Goal: Navigation & Orientation: Find specific page/section

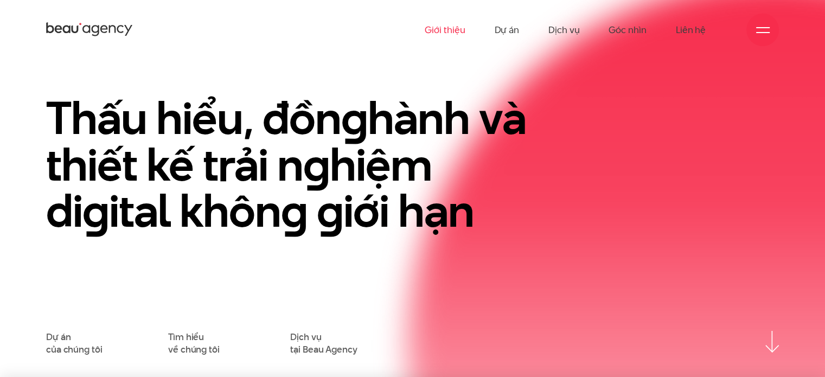
click at [436, 32] on link "Giới thiệu" at bounding box center [445, 30] width 40 height 60
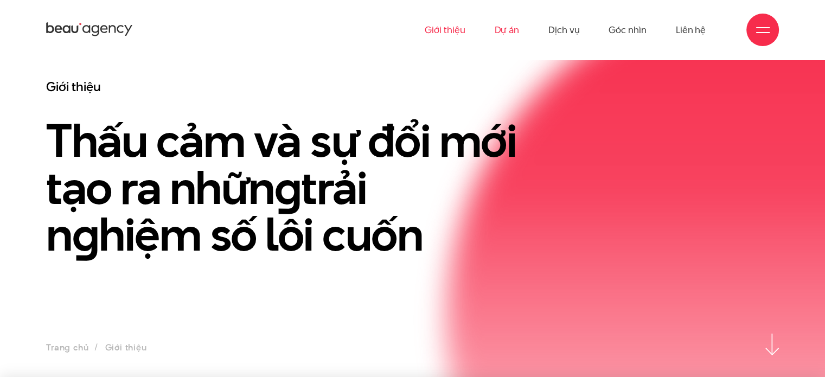
click at [519, 28] on link "Dự án" at bounding box center [506, 30] width 25 height 60
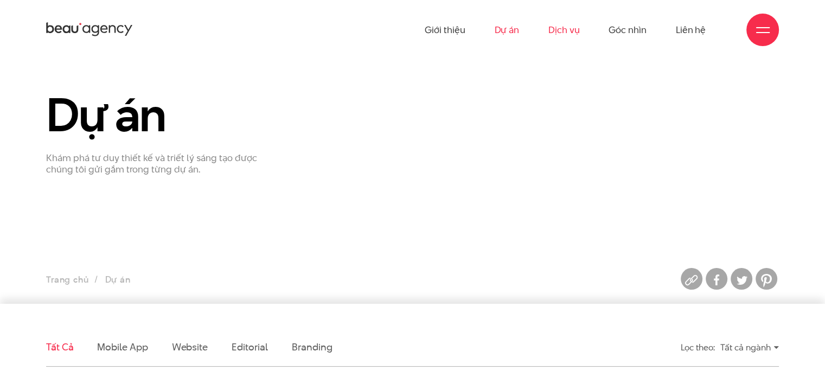
click at [552, 23] on link "Dịch vụ" at bounding box center [564, 30] width 31 height 60
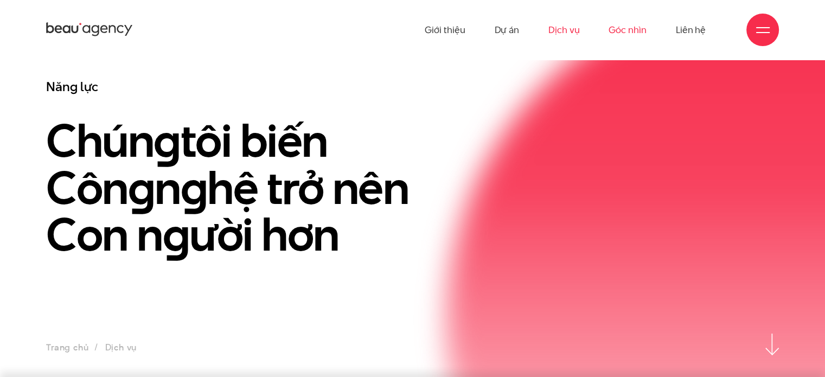
click at [630, 37] on link "Góc nhìn" at bounding box center [627, 30] width 37 height 60
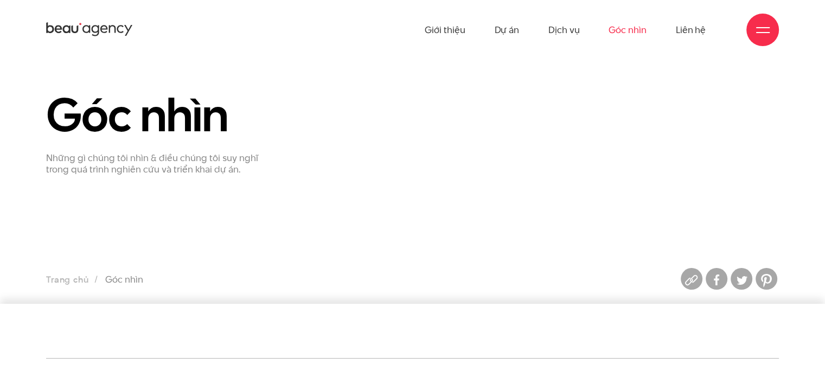
click at [671, 23] on ul "Giới thiệu Dự án Dịch vụ Góc nhìn Liên hệ" at bounding box center [565, 30] width 281 height 60
click at [681, 32] on link "Liên hệ" at bounding box center [691, 30] width 30 height 60
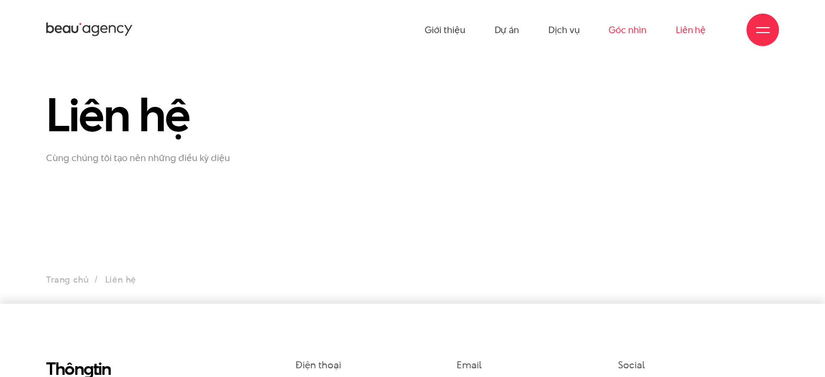
click at [626, 39] on link "Góc nhìn" at bounding box center [627, 30] width 37 height 60
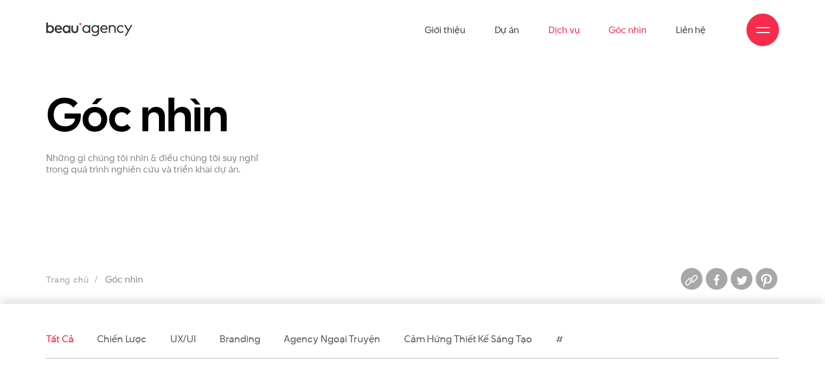
click at [558, 36] on link "Dịch vụ" at bounding box center [564, 30] width 31 height 60
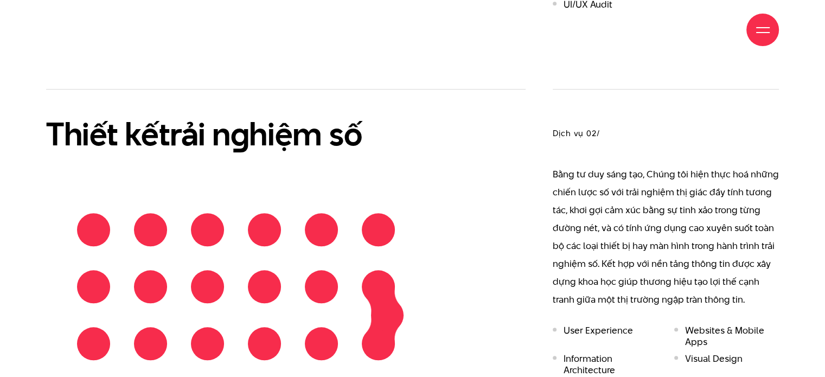
scroll to position [1012, 0]
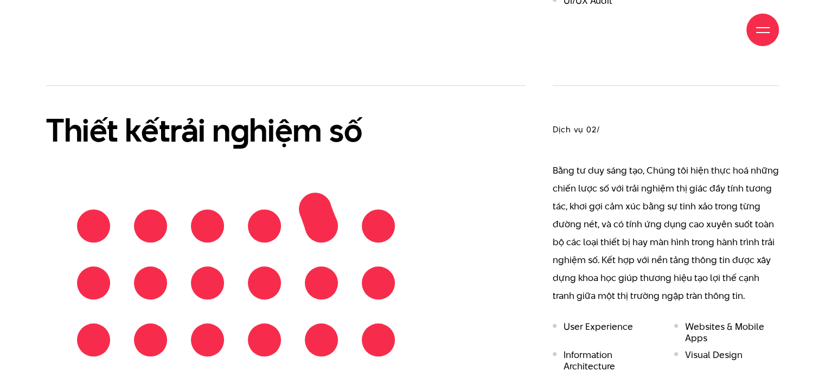
drag, startPoint x: 81, startPoint y: 196, endPoint x: 371, endPoint y: 181, distance: 290.2
click at [371, 198] on div at bounding box center [236, 312] width 342 height 228
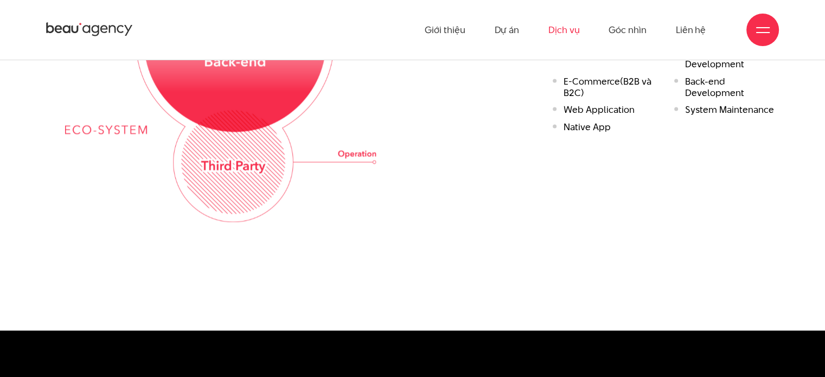
scroll to position [1554, 0]
